Goal: Contribute content: Add original content to the website for others to see

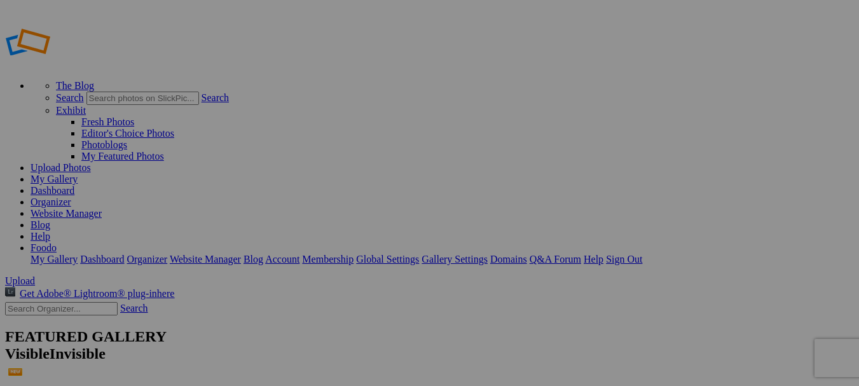
type input "Foodo lunch delivery services"
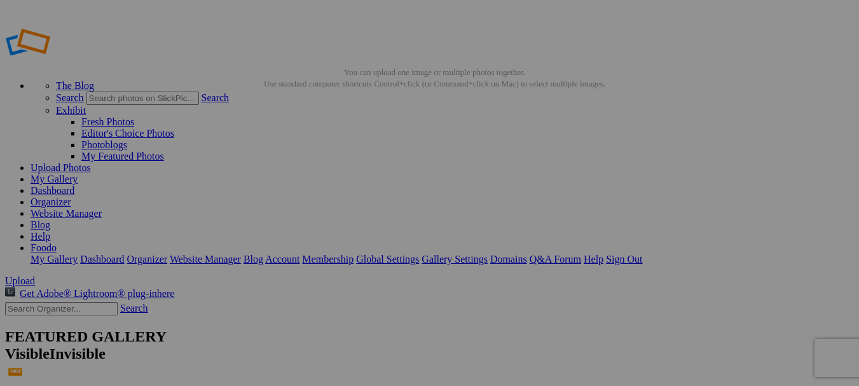
type input "foodo lunch services"
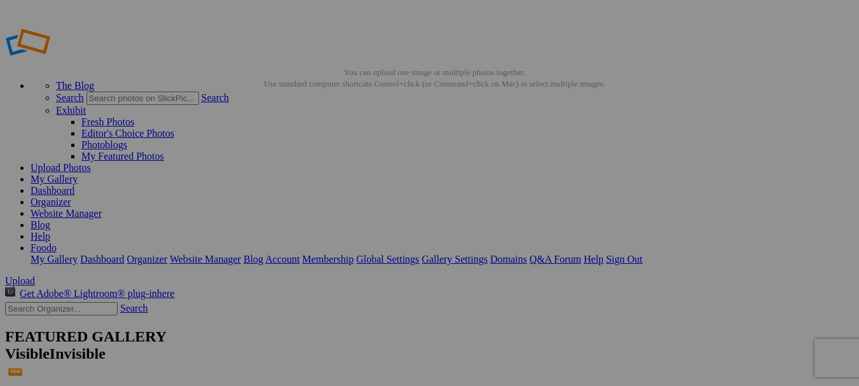
click at [315, 173] on div "Confirmation This photo is currently used as an album Cover Photo. Please selec…" at bounding box center [430, 203] width 318 height 60
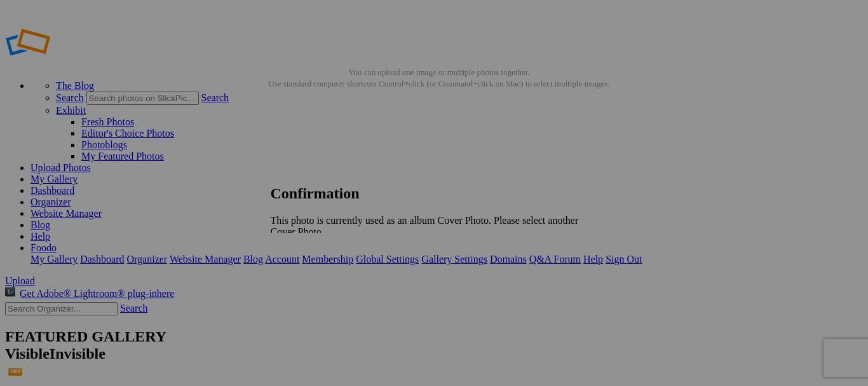
click at [271, 173] on link at bounding box center [271, 173] width 0 height 0
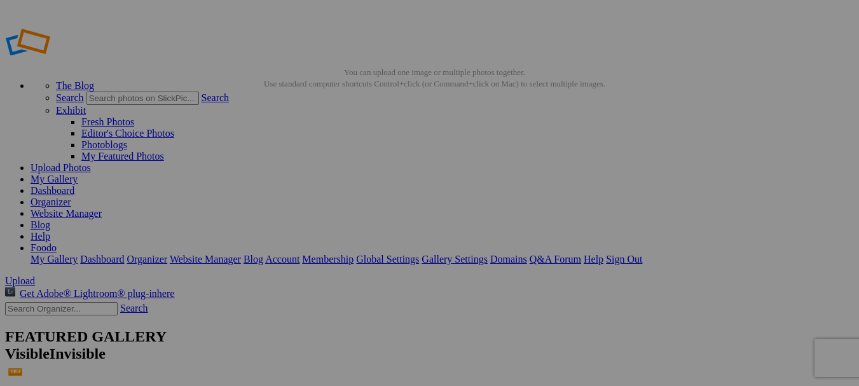
type input "<a href='https://www.slickpic.com/share/4yDzNNzIzN24Iw/albums/Foodo-Lunch-Deliv…"
type input "https://cdn-share.slickpic.com/u/FoodoLaunchservices/Foodo-Lunch-Delivery-Servi…"
type input "[URL=https://www.slickpic.com/share/4yDzNNzIzN24Iw/albums/Foodo-Lunch-Delivery-…"
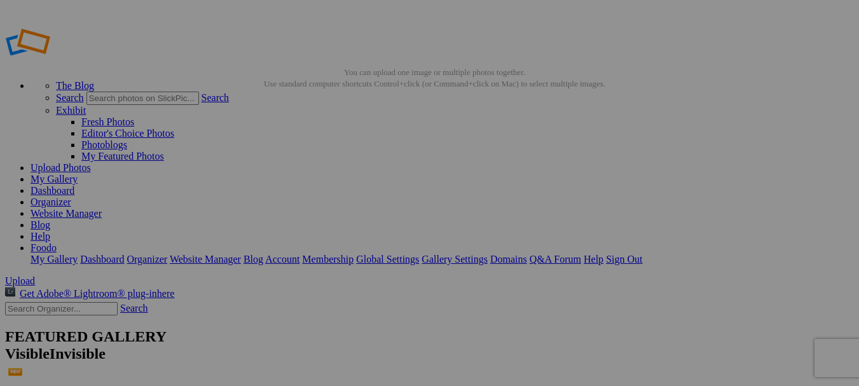
scroll to position [60, 0]
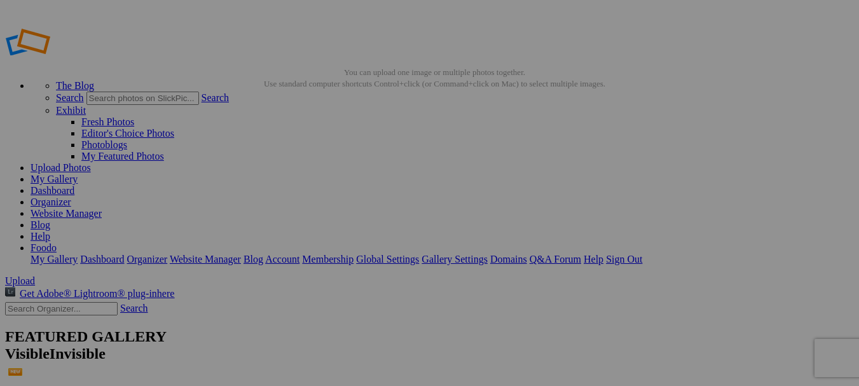
click at [78, 174] on link "My Gallery" at bounding box center [54, 179] width 47 height 11
click at [57, 242] on link "Foodo" at bounding box center [44, 247] width 26 height 11
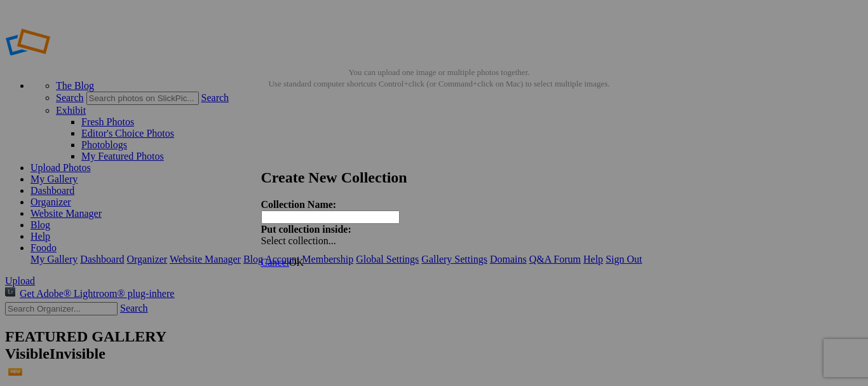
click at [331, 210] on input "text" at bounding box center [330, 216] width 139 height 13
type input "Foodo"
click at [395, 235] on div "Select collection..." at bounding box center [327, 240] width 133 height 11
click at [261, 169] on icon at bounding box center [261, 169] width 0 height 0
click at [304, 257] on span "OK" at bounding box center [296, 262] width 15 height 11
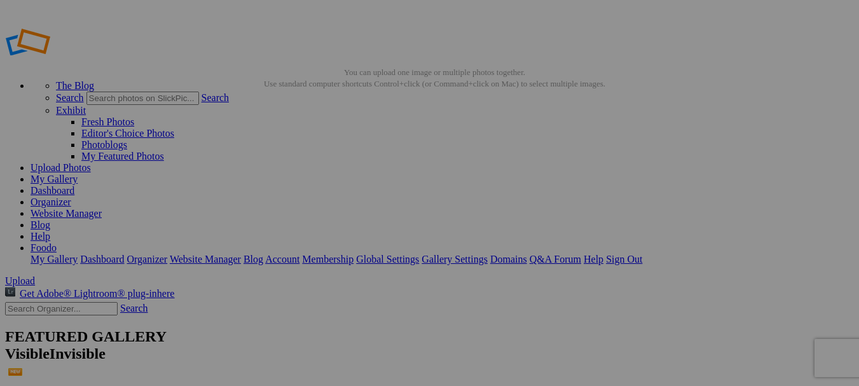
type input "Foodo"
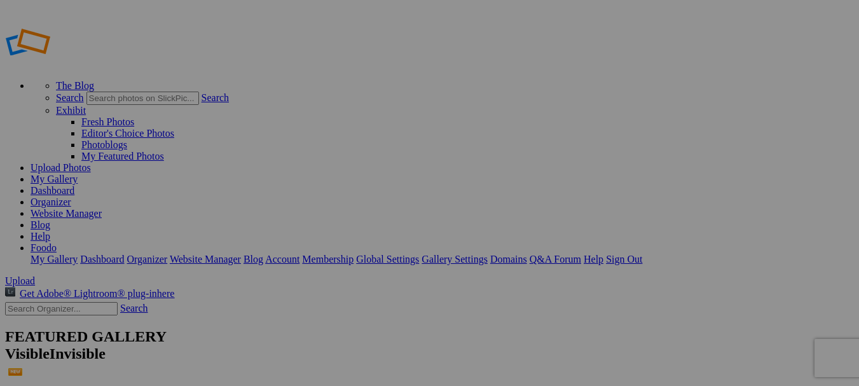
drag, startPoint x: 509, startPoint y: 186, endPoint x: 498, endPoint y: 184, distance: 10.9
